Goal: Use online tool/utility: Utilize a website feature to perform a specific function

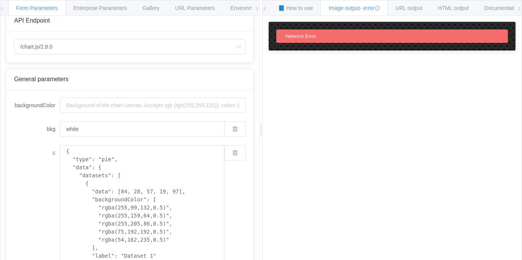
scroll to position [11, 0]
click at [113, 107] on input "backgroundColor" at bounding box center [153, 105] width 186 height 15
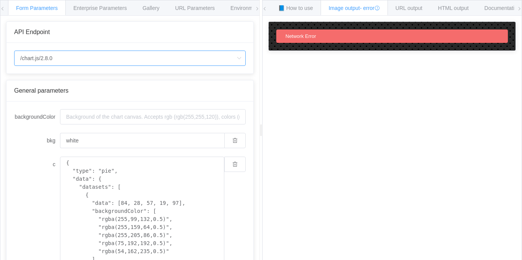
click at [84, 58] on input "/chart.js/2.8.0" at bounding box center [130, 57] width 232 height 15
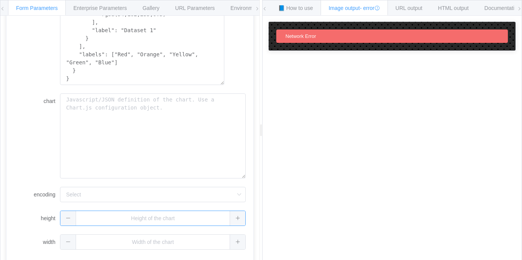
click at [97, 213] on input "text" at bounding box center [153, 217] width 186 height 15
click at [91, 219] on input "text" at bounding box center [153, 217] width 186 height 15
click at [234, 218] on div at bounding box center [153, 217] width 186 height 15
click at [177, 221] on input "1" at bounding box center [142, 217] width 164 height 15
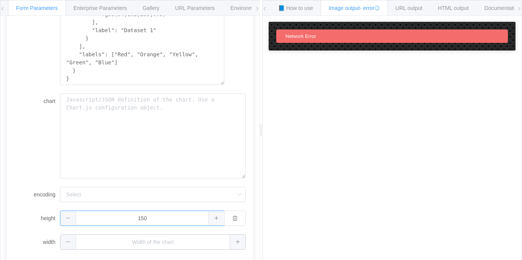
type input "150"
click at [166, 241] on input "text" at bounding box center [153, 241] width 186 height 15
type input "150"
click at [158, 153] on textarea "chart" at bounding box center [153, 135] width 186 height 85
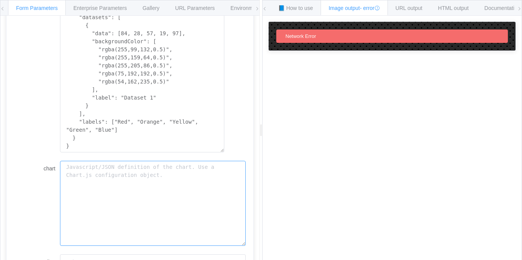
click at [112, 178] on textarea "chart" at bounding box center [153, 203] width 186 height 85
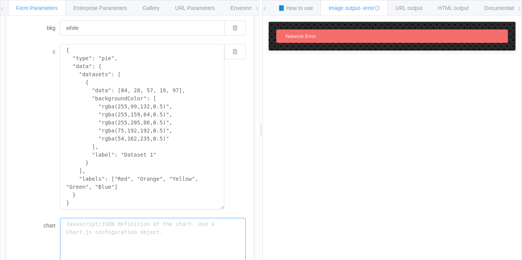
scroll to position [112, 0]
click at [127, 195] on textarea "{ "type": "pie", "data": { "datasets": [ { "data": [84, 28, 57, 19, 97], "backg…" at bounding box center [142, 126] width 164 height 165
click at [111, 200] on textarea "{ "type": "pie", "data": { "datasets": [ { "data": [84, 28, 57, 19, 97], "backg…" at bounding box center [142, 126] width 164 height 165
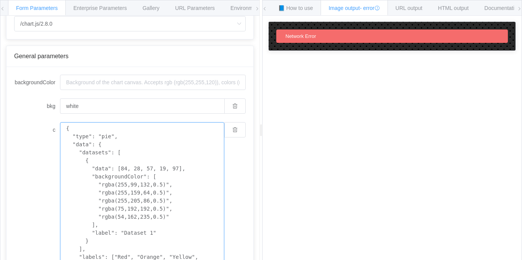
scroll to position [34, 0]
click at [55, 129] on label "c" at bounding box center [37, 129] width 46 height 15
click at [60, 129] on textarea "{ "type": "pie", "data": { "datasets": [ { "data": [84, 28, 57, 19, 97], "backg…" at bounding box center [142, 204] width 164 height 165
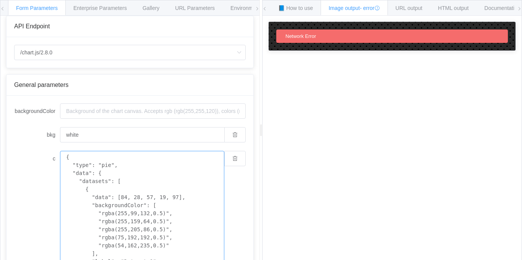
scroll to position [5, 0]
click at [86, 112] on input "backgroundColor" at bounding box center [153, 111] width 186 height 15
click at [97, 134] on input "white" at bounding box center [142, 134] width 164 height 15
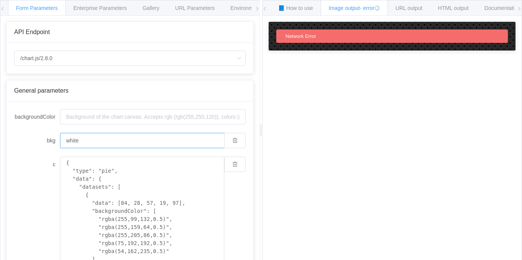
scroll to position [0, 0]
click at [281, 33] on div "Network Error" at bounding box center [392, 35] width 232 height 13
click at [302, 30] on div "Network Error" at bounding box center [392, 35] width 232 height 13
click at [302, 12] on div "📘 How to use" at bounding box center [295, 7] width 51 height 15
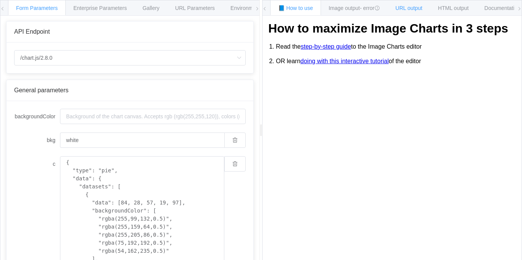
click at [409, 7] on span "URL output" at bounding box center [409, 8] width 27 height 6
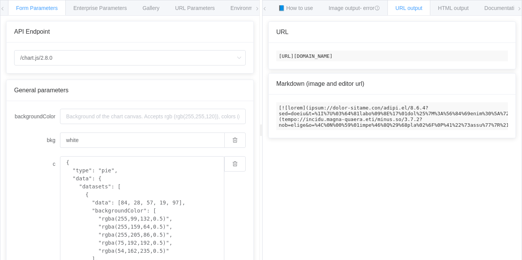
click at [342, 204] on div "How to maximize Image Charts in 3 steps Read the step-by-[PERSON_NAME] to the I…" at bounding box center [392, 144] width 259 height 256
click at [315, 175] on div "How to maximize Image Charts in 3 steps Read the step-by-[PERSON_NAME] to the I…" at bounding box center [392, 144] width 259 height 256
click at [168, 67] on div "/chart.js/2.8.0" at bounding box center [129, 57] width 247 height 31
click at [161, 63] on input "/chart.js/2.8.0" at bounding box center [130, 57] width 232 height 15
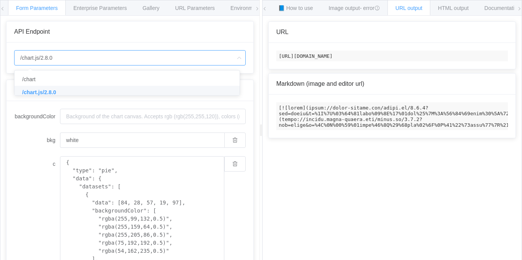
click at [161, 63] on input "/chart.js/2.8.0" at bounding box center [130, 57] width 232 height 15
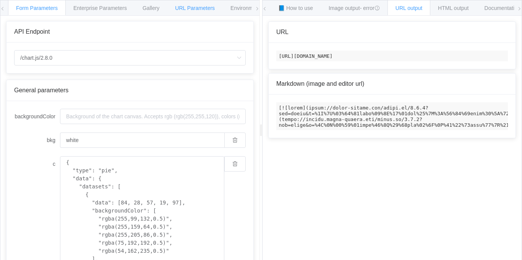
click at [196, 12] on div "URL Parameters" at bounding box center [195, 7] width 56 height 15
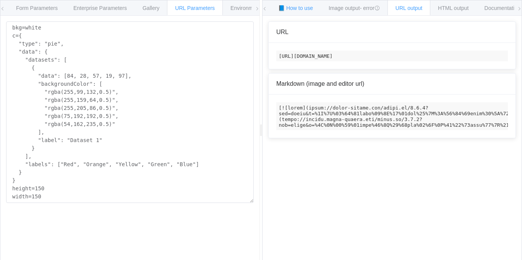
click at [299, 9] on span "📘 How to use" at bounding box center [295, 8] width 35 height 6
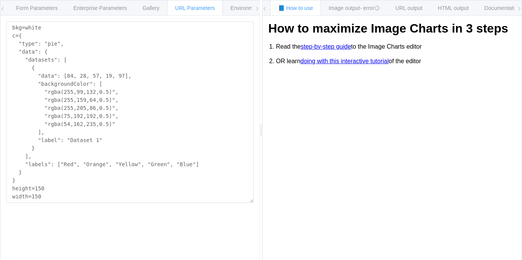
click at [350, 48] on link "step-by-step guide" at bounding box center [326, 46] width 50 height 7
